Goal: Find contact information: Find contact information

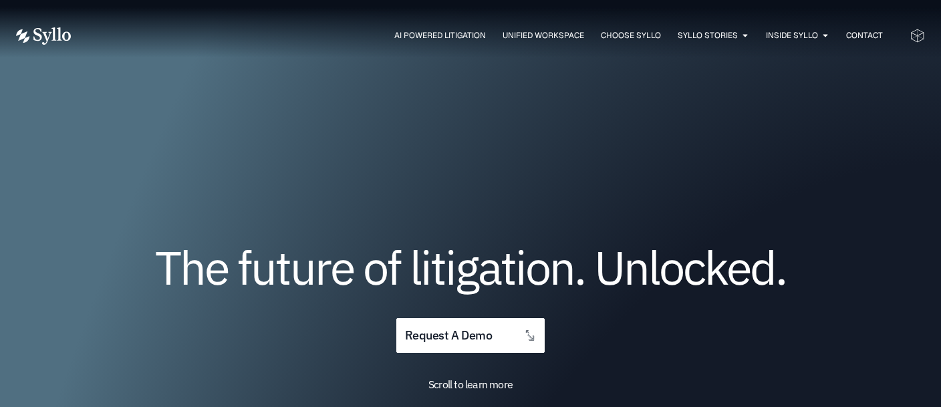
click at [794, 45] on div "AI Powered Litigation Unified Workspace Choose Syllo Syllo Stories Close Syllo …" at bounding box center [470, 36] width 909 height 72
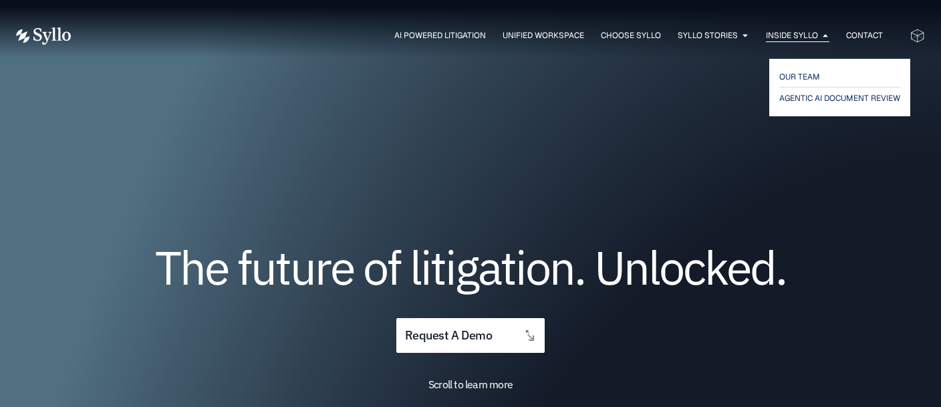
click at [793, 36] on span "Inside Syllo" at bounding box center [792, 35] width 52 height 12
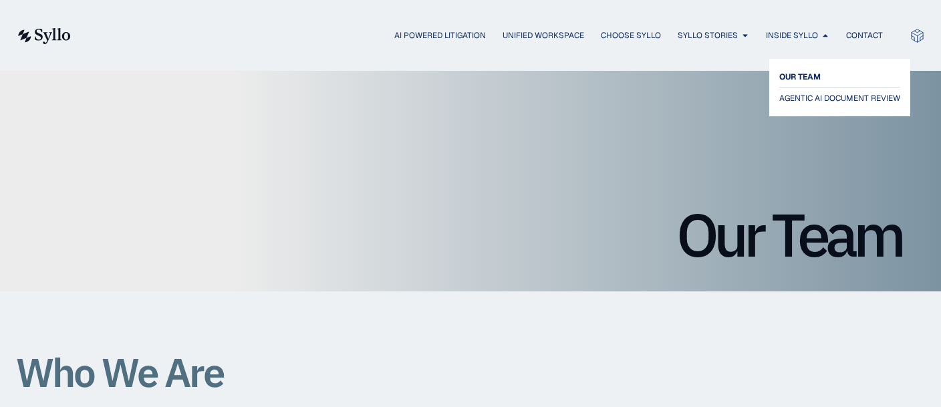
click at [790, 74] on span "OUR TEAM" at bounding box center [800, 77] width 41 height 16
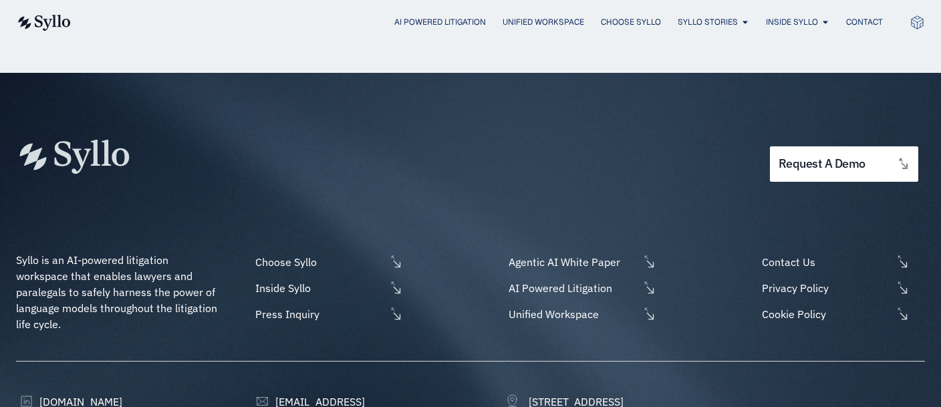
scroll to position [1893, 0]
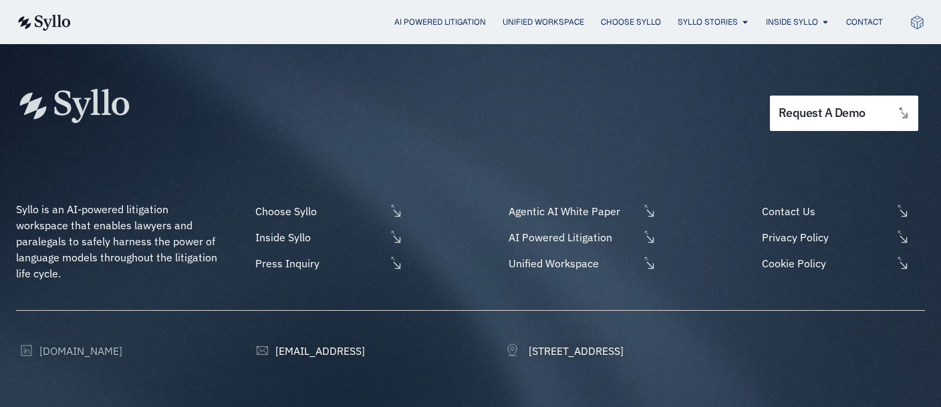
click at [64, 343] on span "[DOMAIN_NAME]" at bounding box center [79, 351] width 86 height 16
